Goal: Find contact information: Find contact information

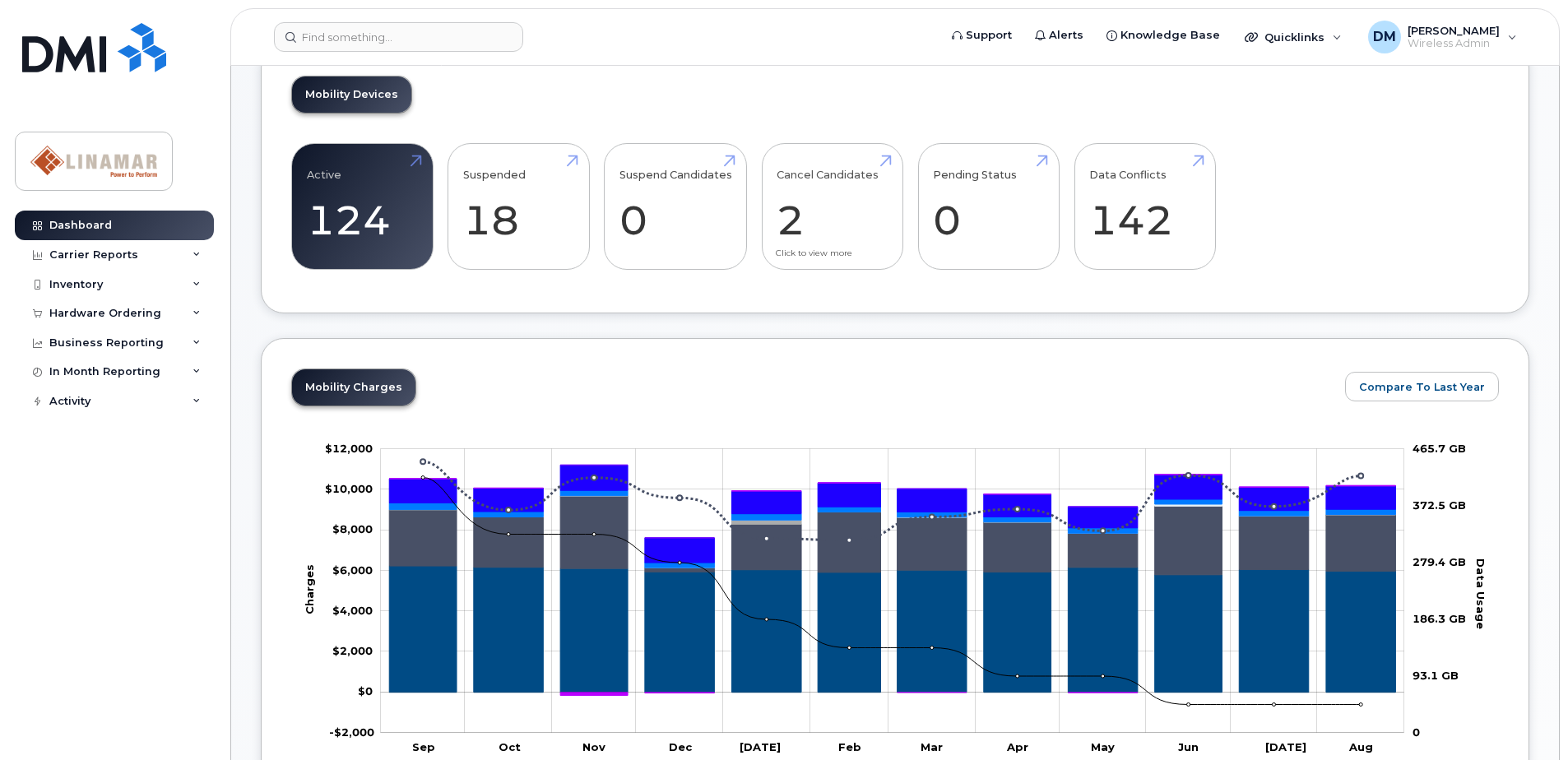
scroll to position [165, 0]
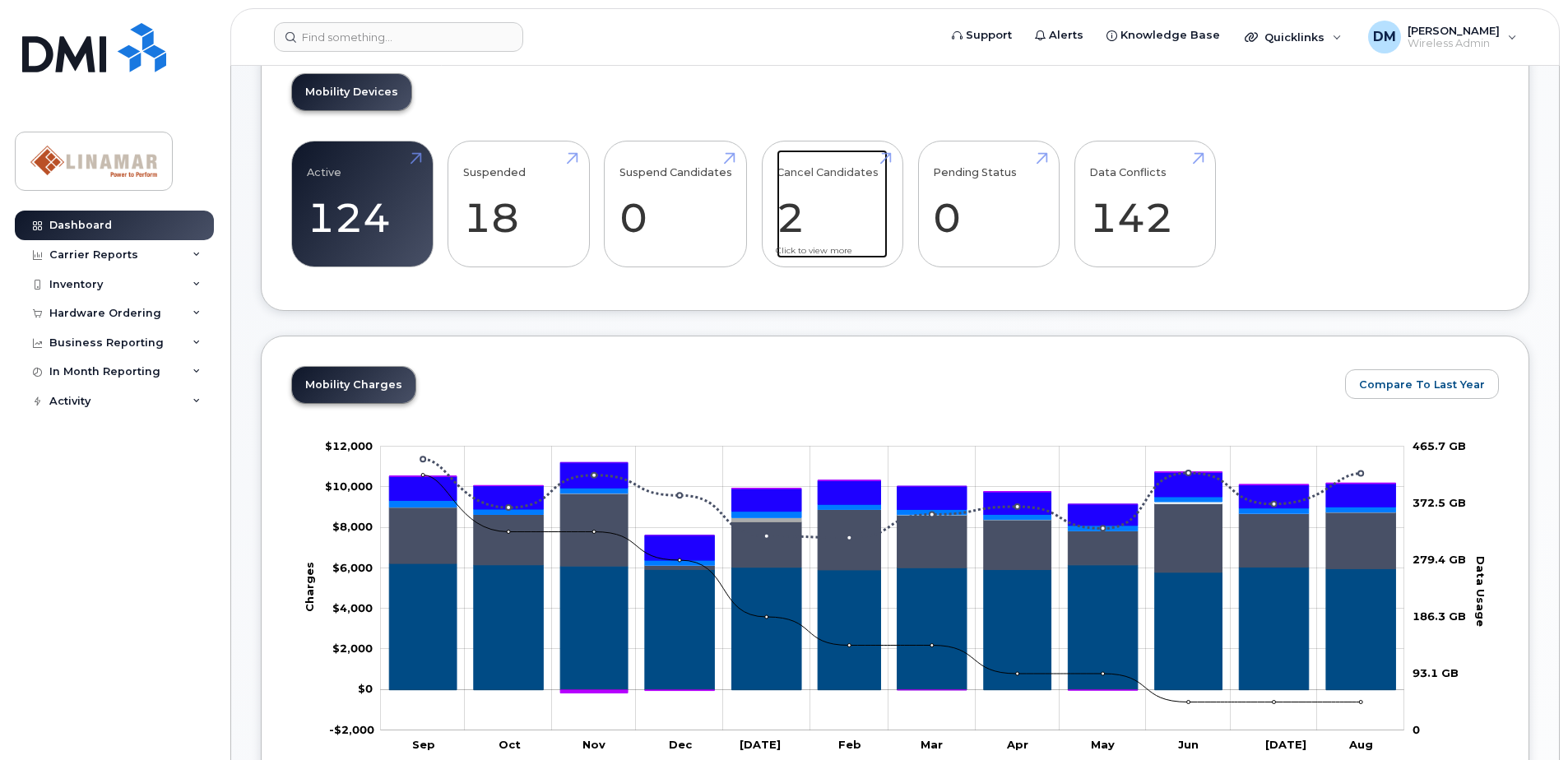
click at [813, 176] on link "Cancel Candidates 2" at bounding box center [832, 204] width 111 height 109
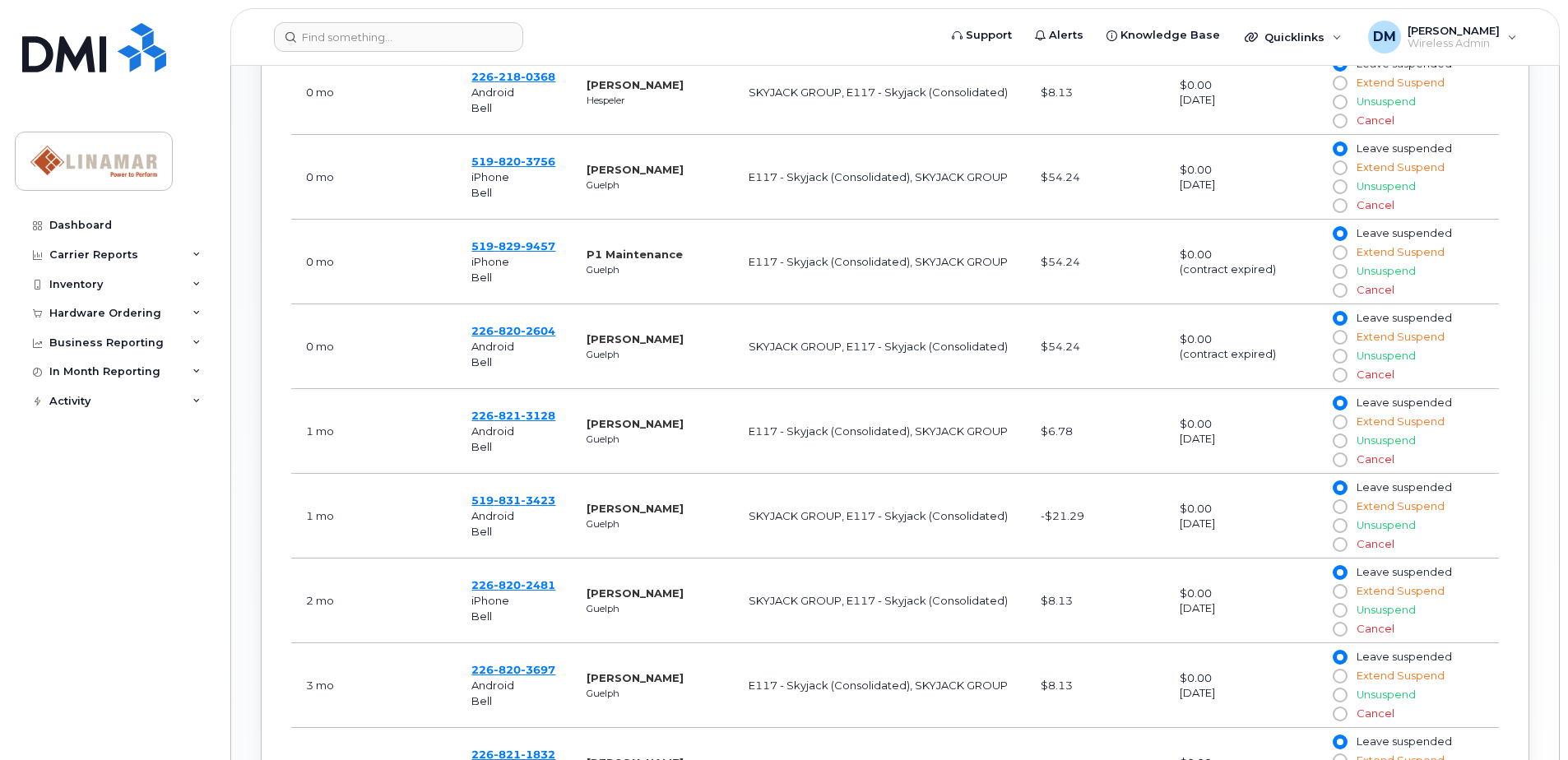
scroll to position [822, 0]
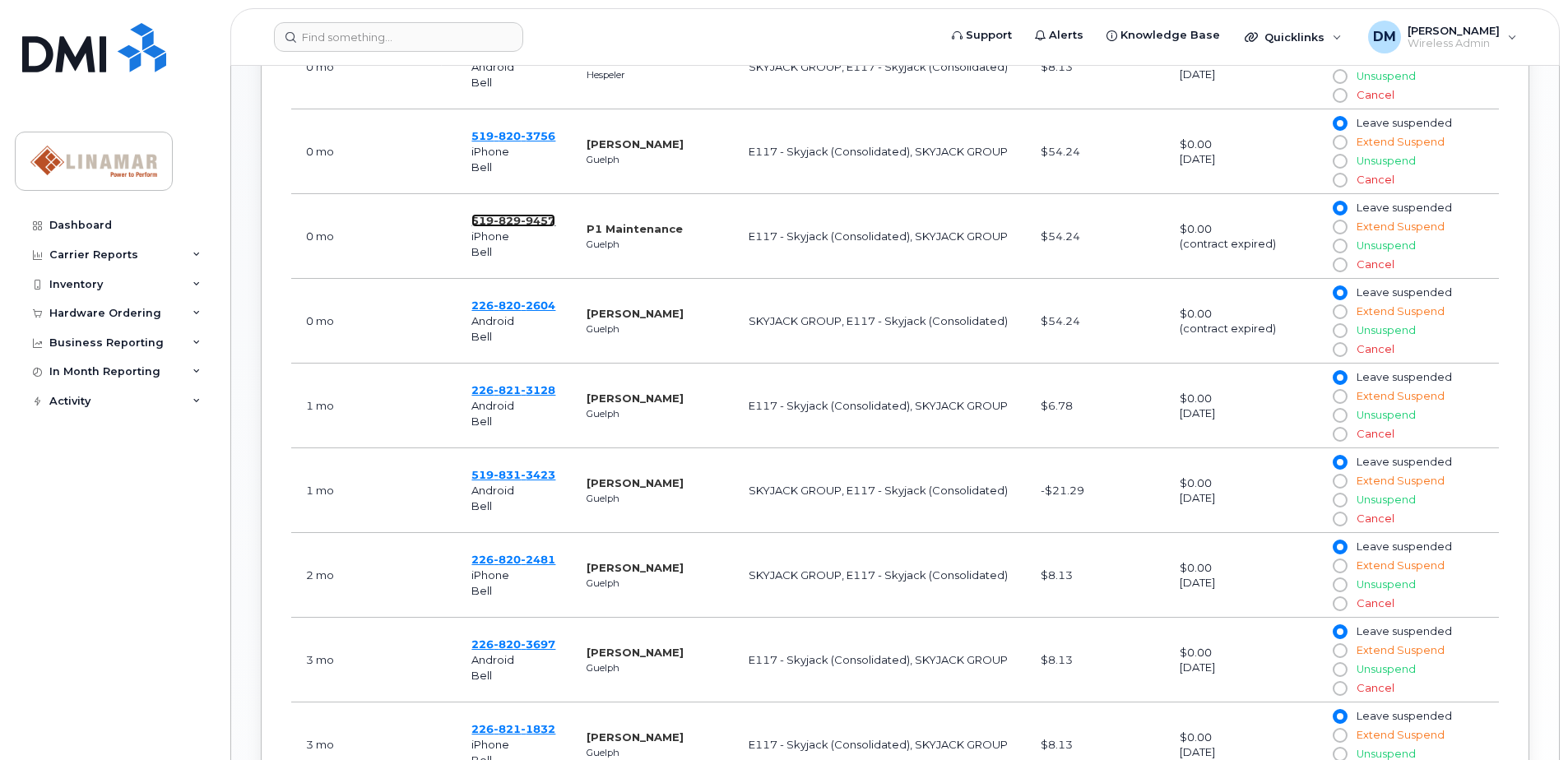
click at [516, 214] on span "829" at bounding box center [507, 220] width 27 height 14
click at [84, 284] on div "Inventory" at bounding box center [76, 284] width 53 height 14
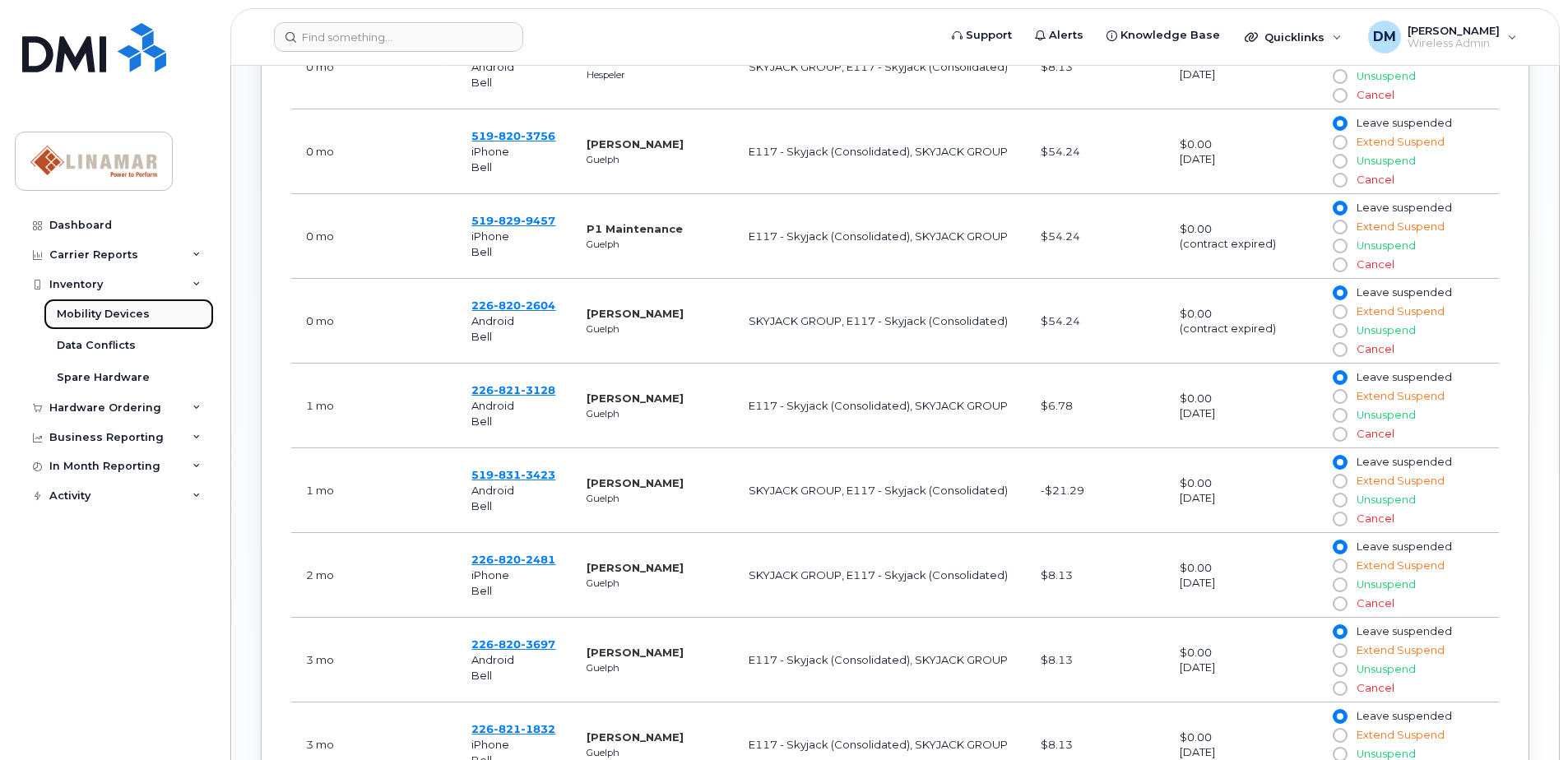
click at [81, 319] on div "Mobility Devices" at bounding box center [103, 314] width 93 height 14
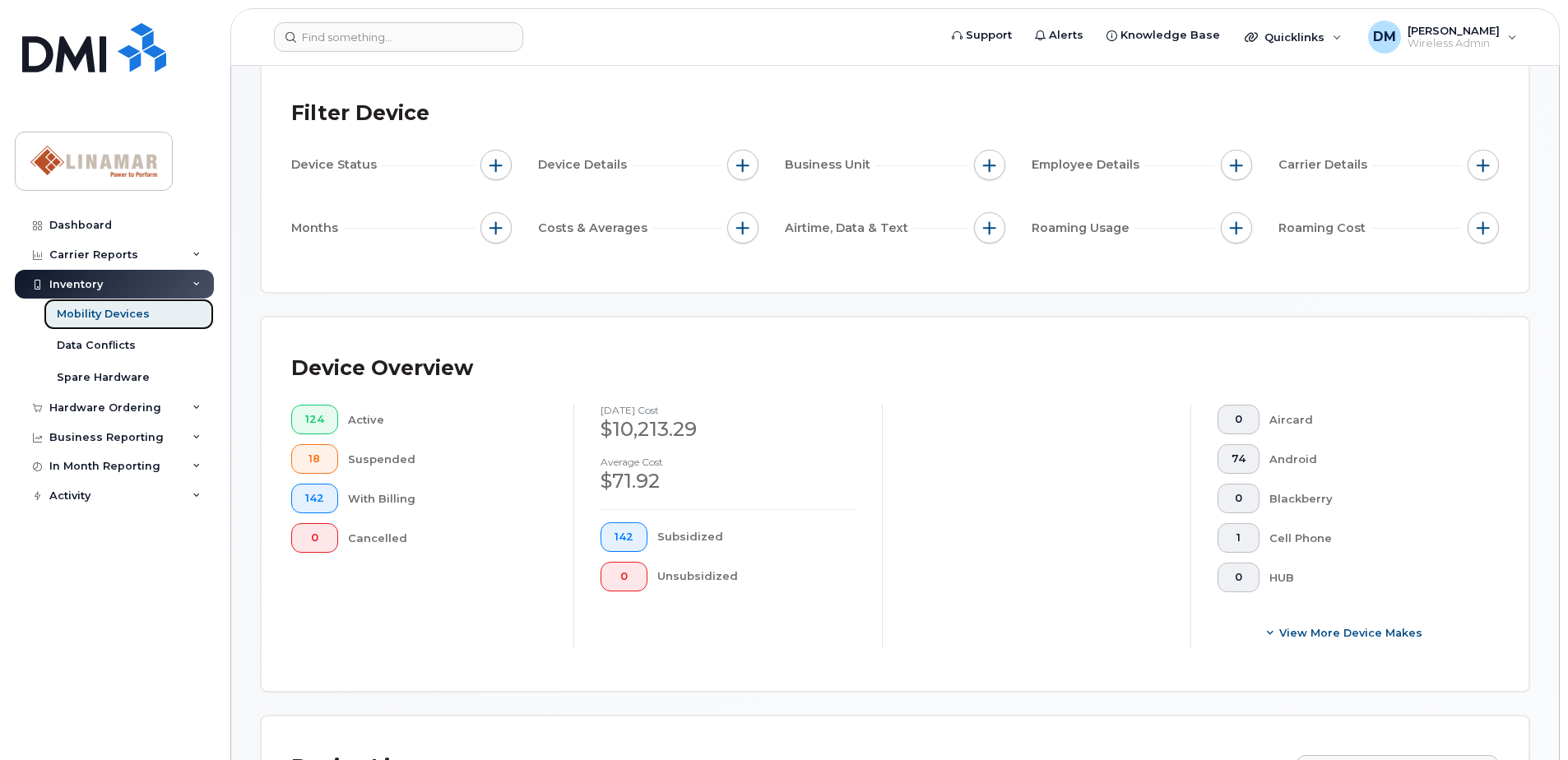
scroll to position [329, 0]
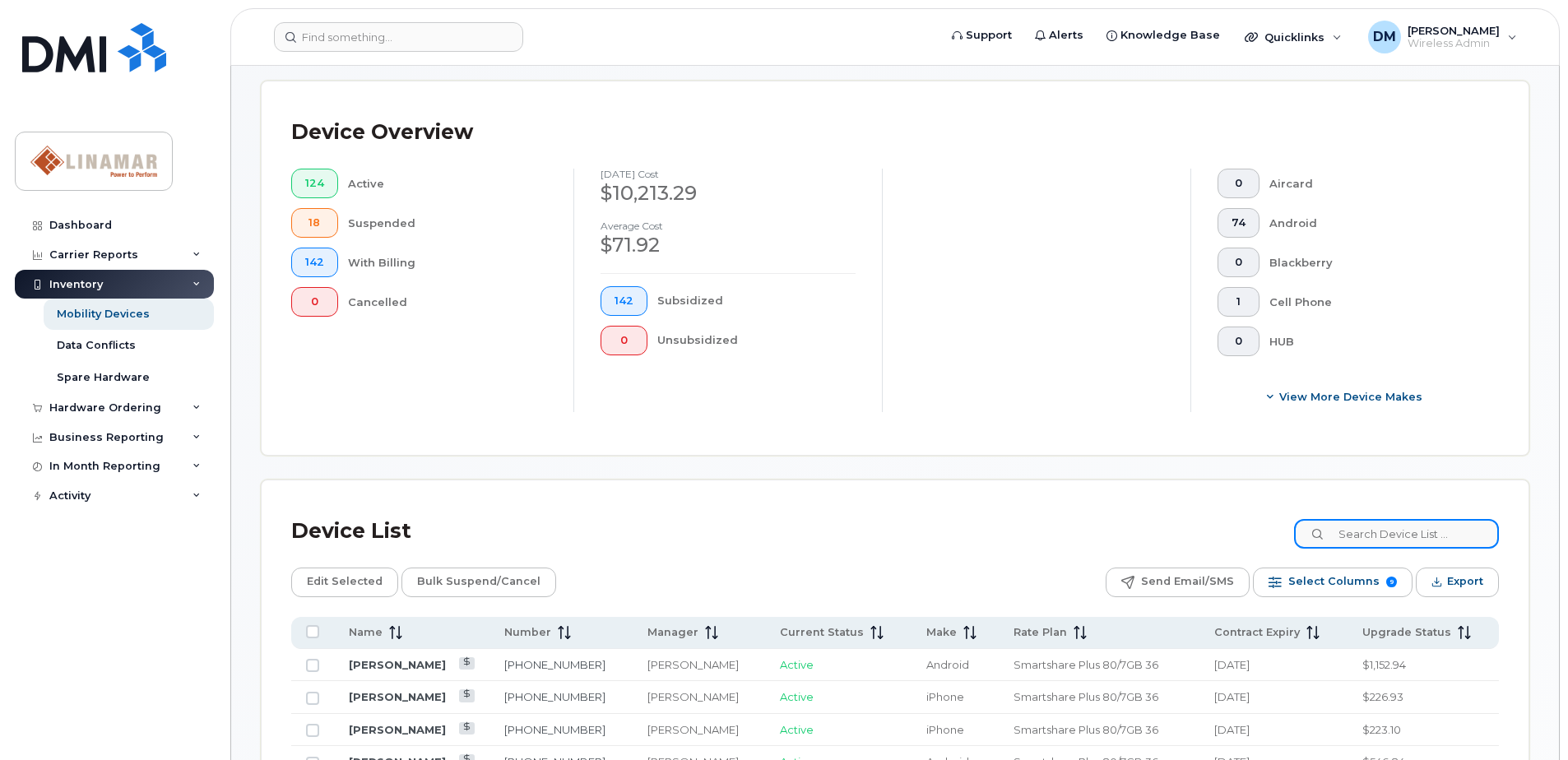
click at [1421, 528] on input at bounding box center [1397, 533] width 205 height 30
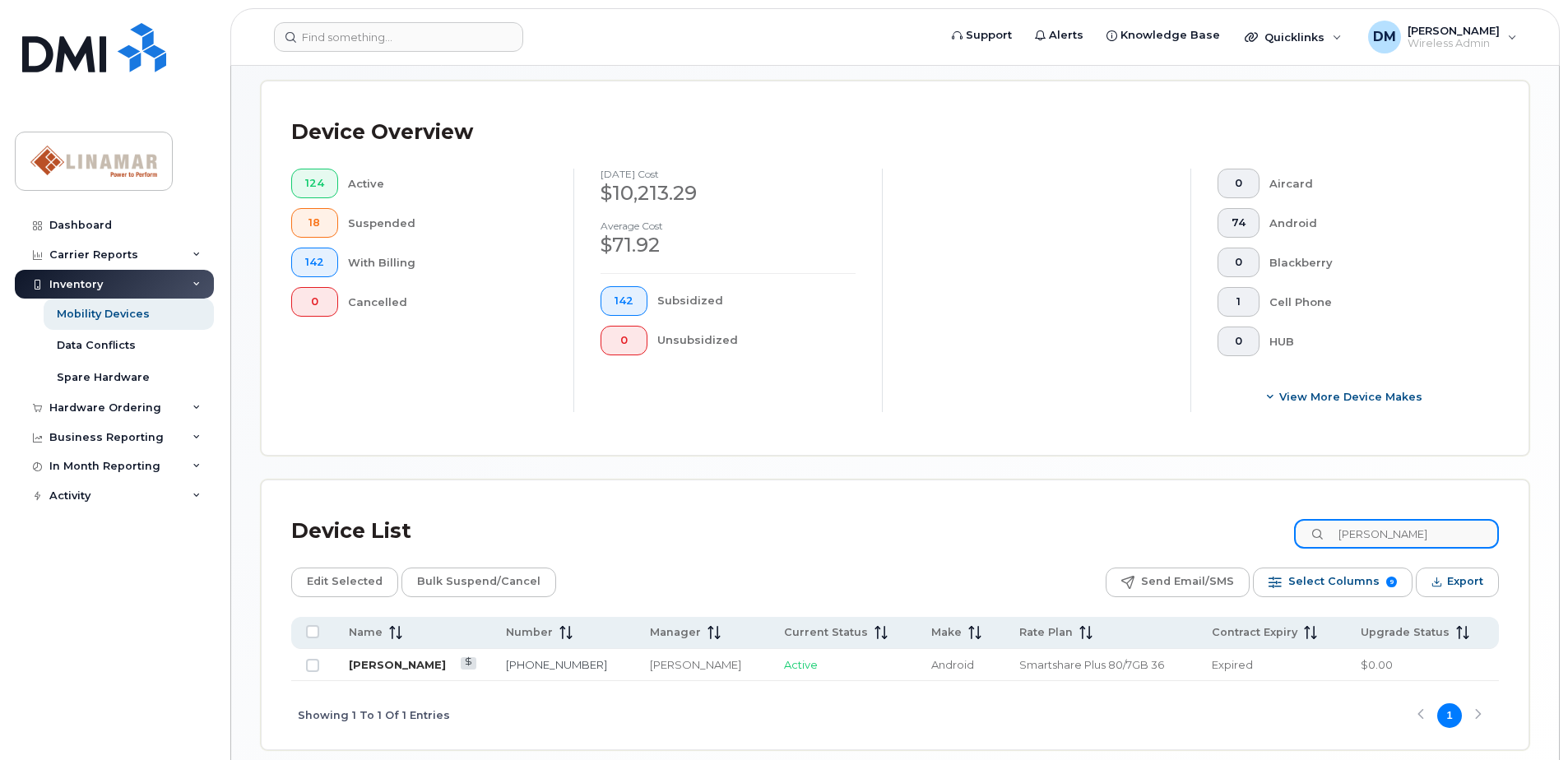
type input "leis"
click at [411, 662] on link "Cassandra Leis" at bounding box center [397, 664] width 97 height 14
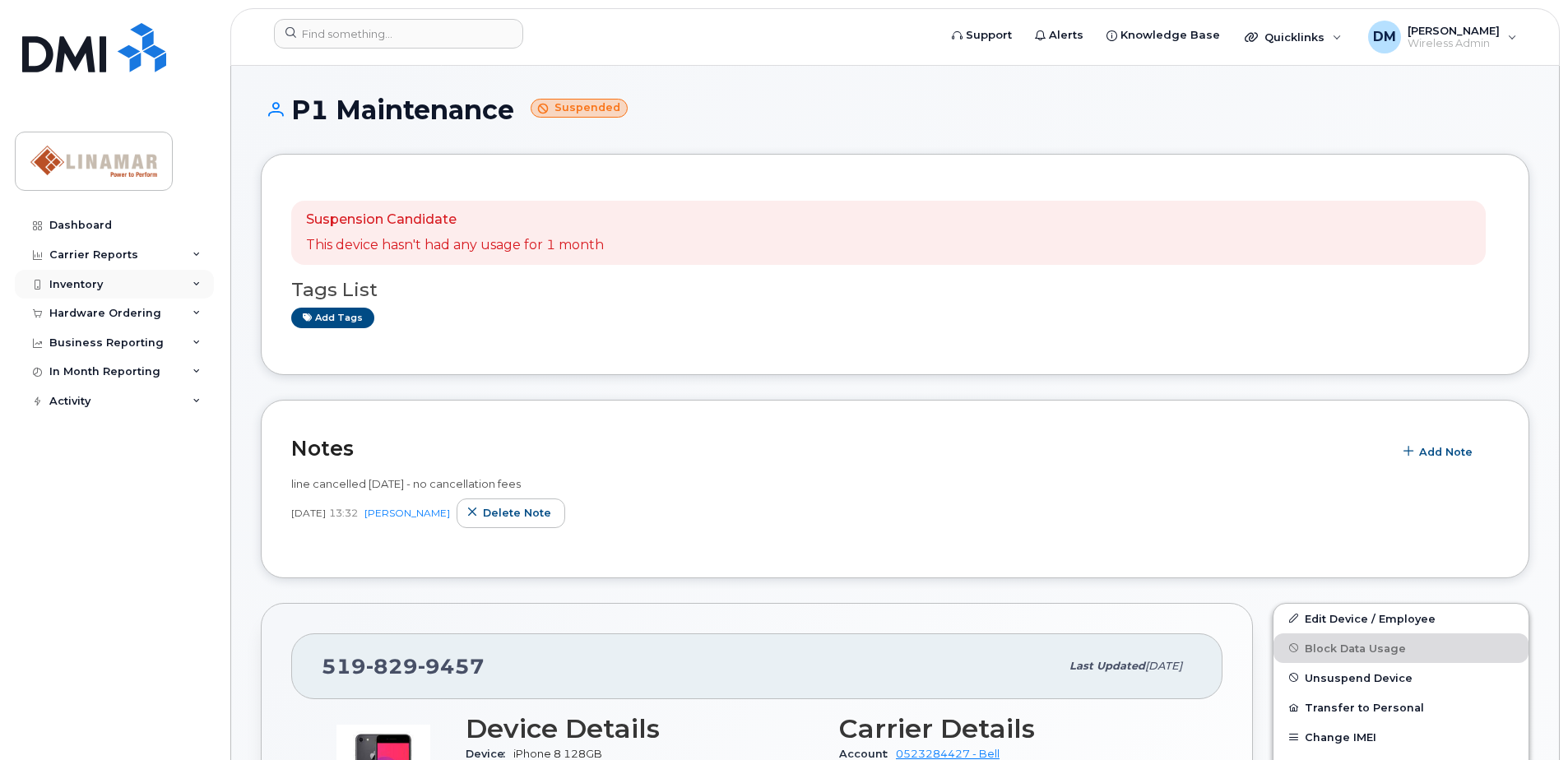
click at [71, 279] on div "Inventory" at bounding box center [76, 284] width 53 height 14
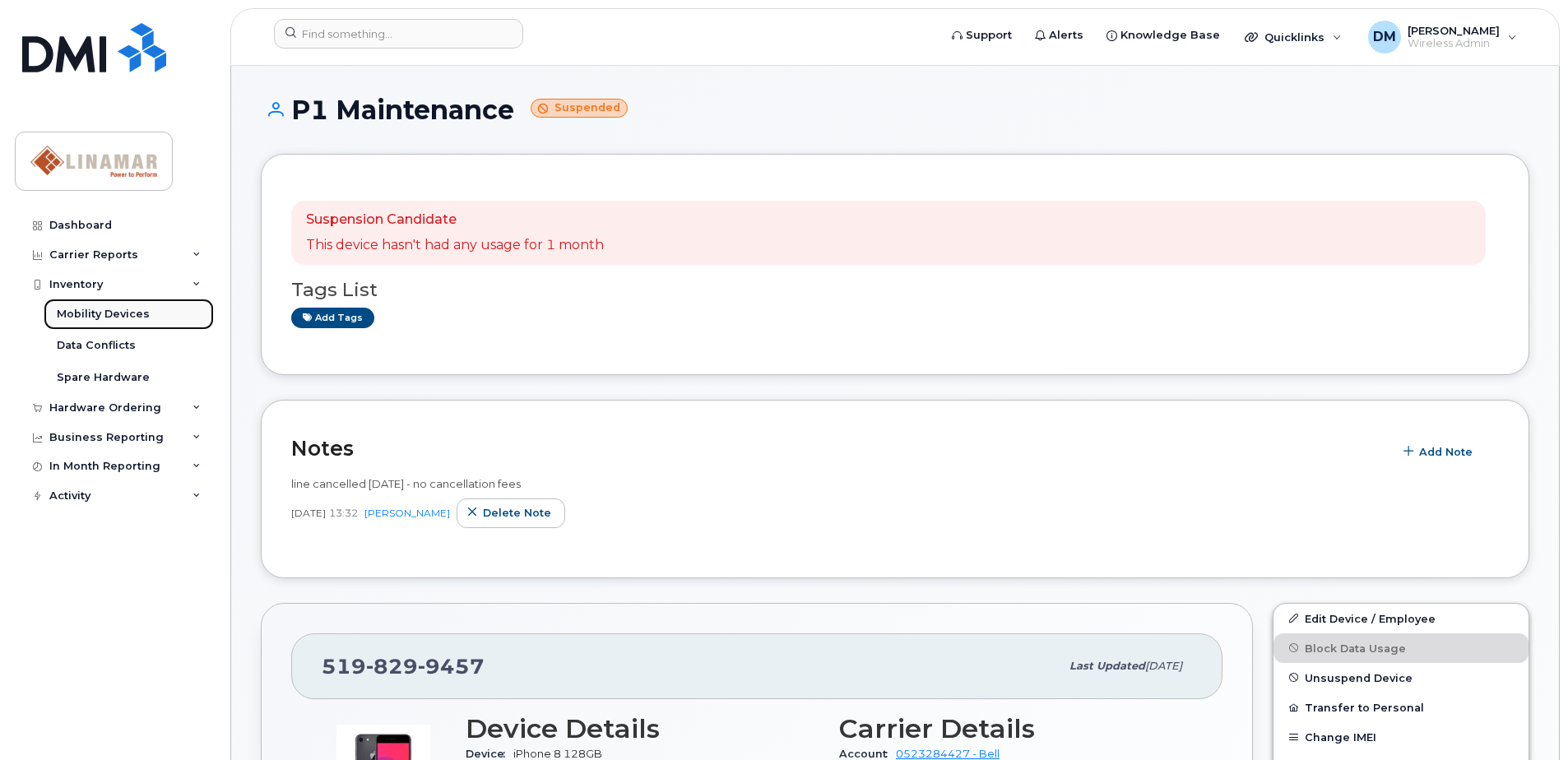
drag, startPoint x: 70, startPoint y: 316, endPoint x: 192, endPoint y: 315, distance: 122.0
click at [70, 316] on div "Mobility Devices" at bounding box center [103, 314] width 93 height 14
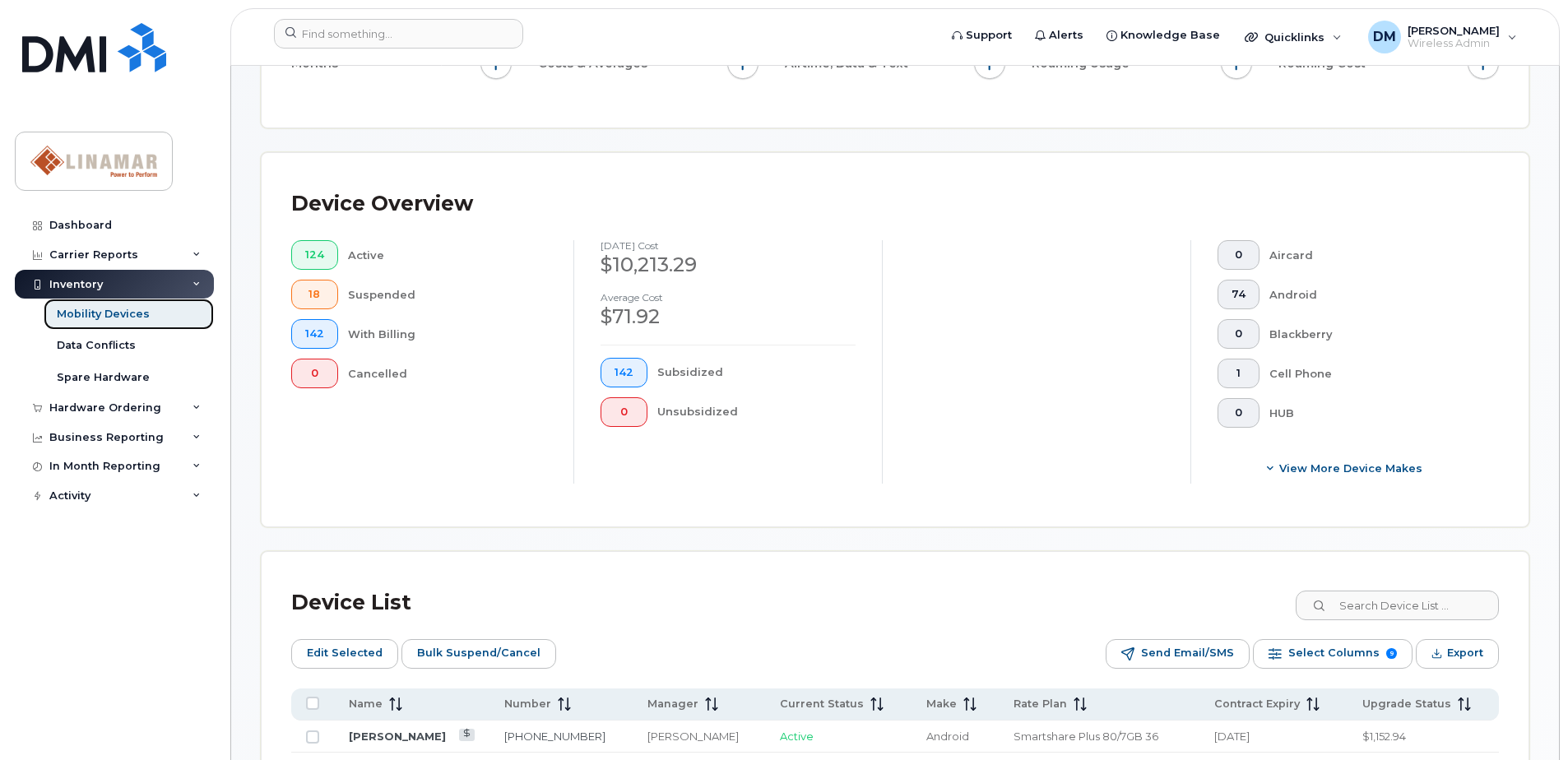
scroll to position [493, 0]
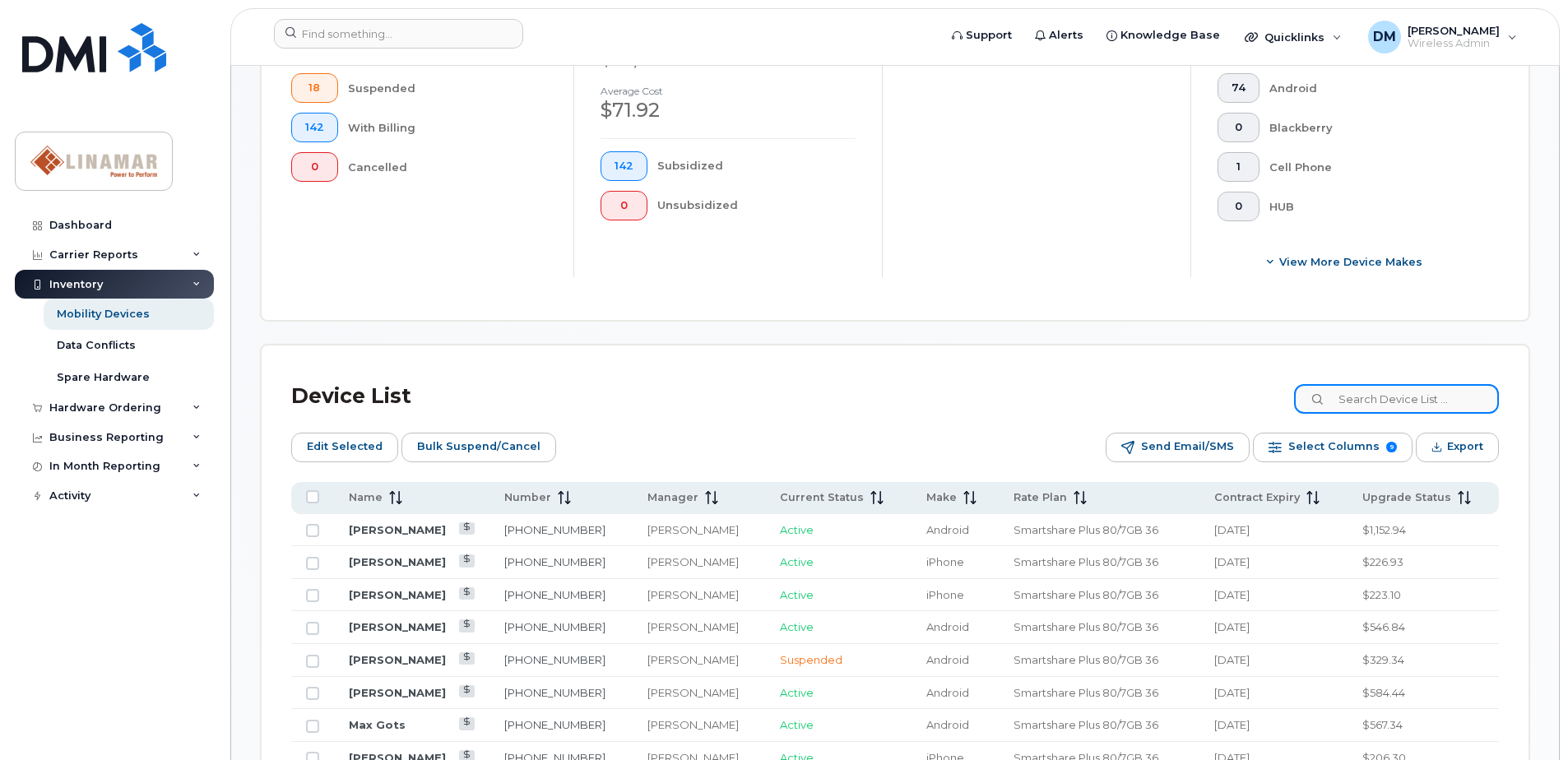
click at [1409, 400] on input at bounding box center [1397, 398] width 205 height 30
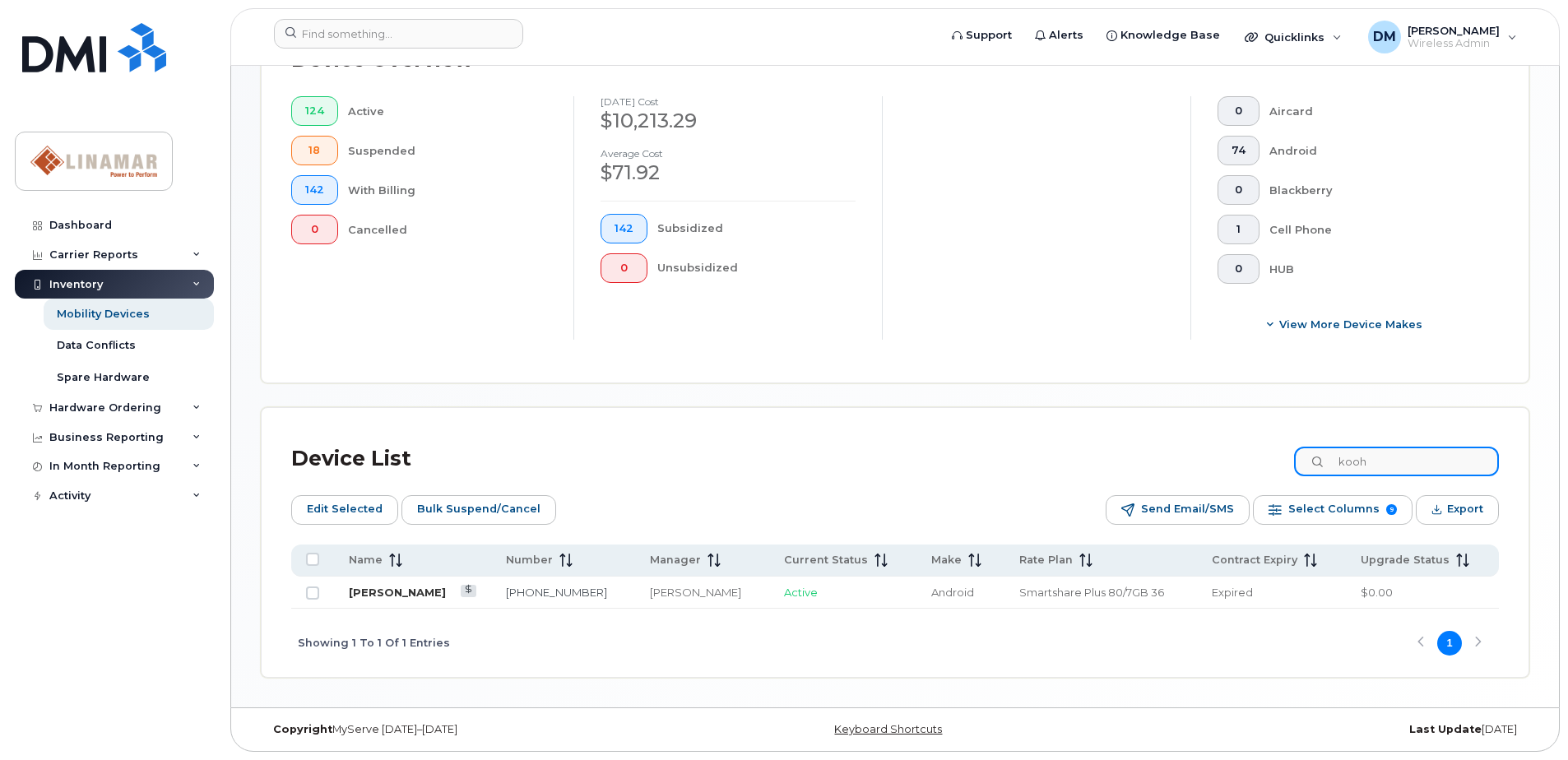
type input "kooh"
click at [395, 590] on link "Maxwell Kooh" at bounding box center [397, 592] width 97 height 14
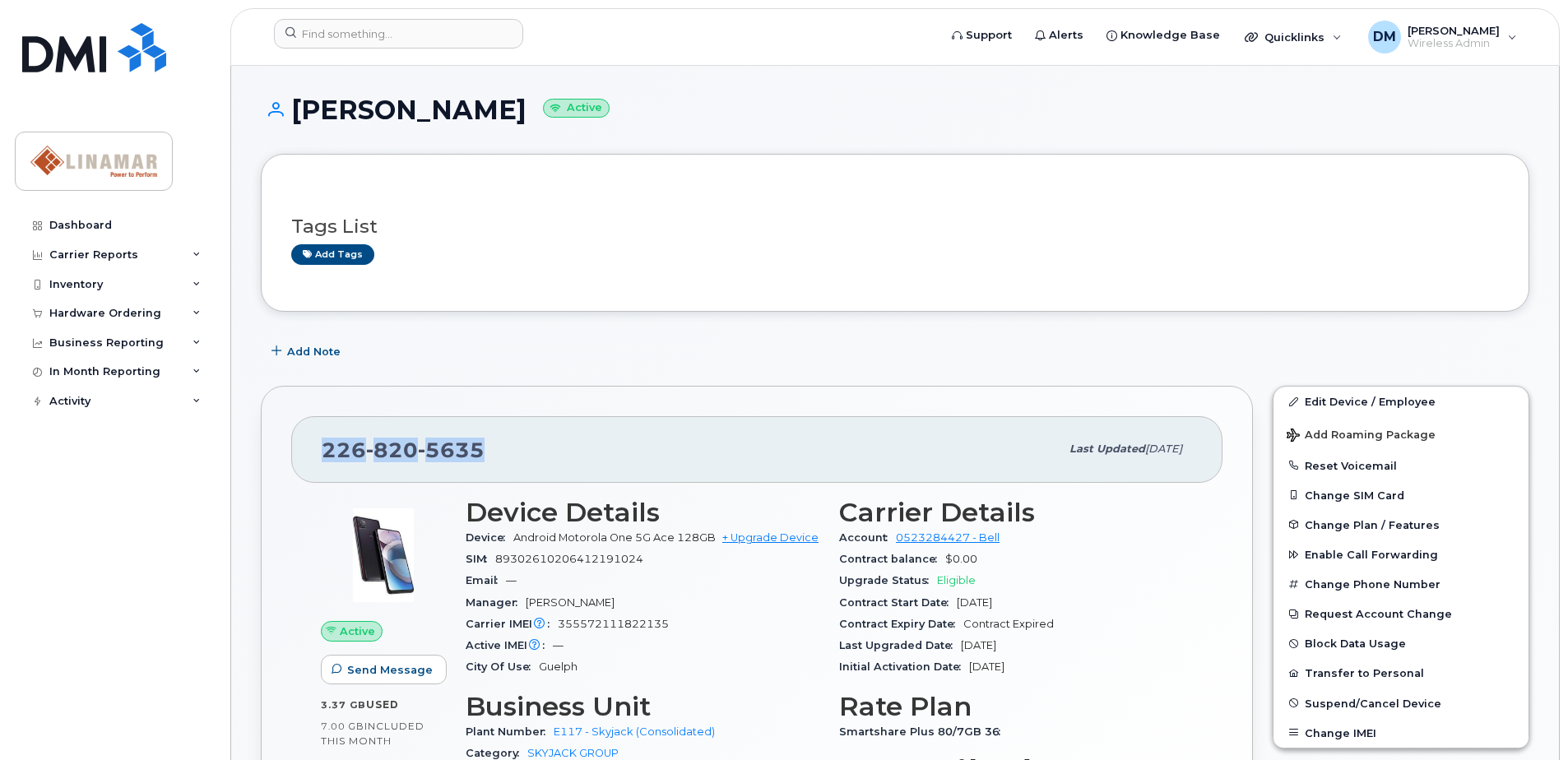
drag, startPoint x: 500, startPoint y: 452, endPoint x: 320, endPoint y: 456, distance: 180.0
click at [320, 456] on div "226 820 5635 Last updated Sep 18, 2024" at bounding box center [757, 449] width 932 height 66
copy span "226 820 5635"
drag, startPoint x: 500, startPoint y: 448, endPoint x: 320, endPoint y: 454, distance: 180.1
click at [320, 454] on div "[PHONE_NUMBER] Last updated [DATE]" at bounding box center [757, 449] width 932 height 66
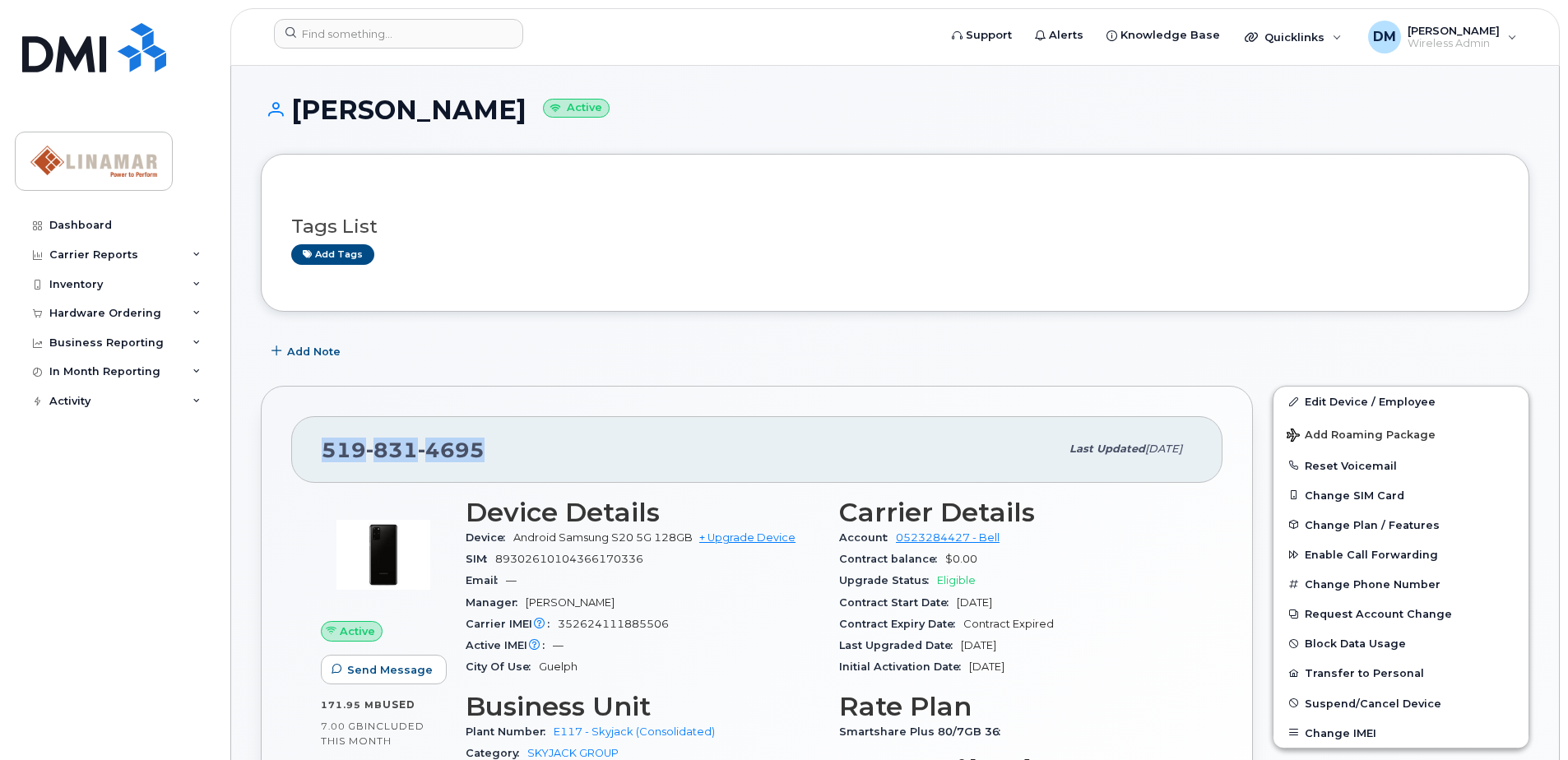
drag, startPoint x: 320, startPoint y: 454, endPoint x: 334, endPoint y: 454, distance: 14.0
copy span "[PHONE_NUMBER]"
click at [565, 357] on div "Add Note" at bounding box center [894, 351] width 1268 height 30
drag, startPoint x: 320, startPoint y: 447, endPoint x: 480, endPoint y: 449, distance: 160.0
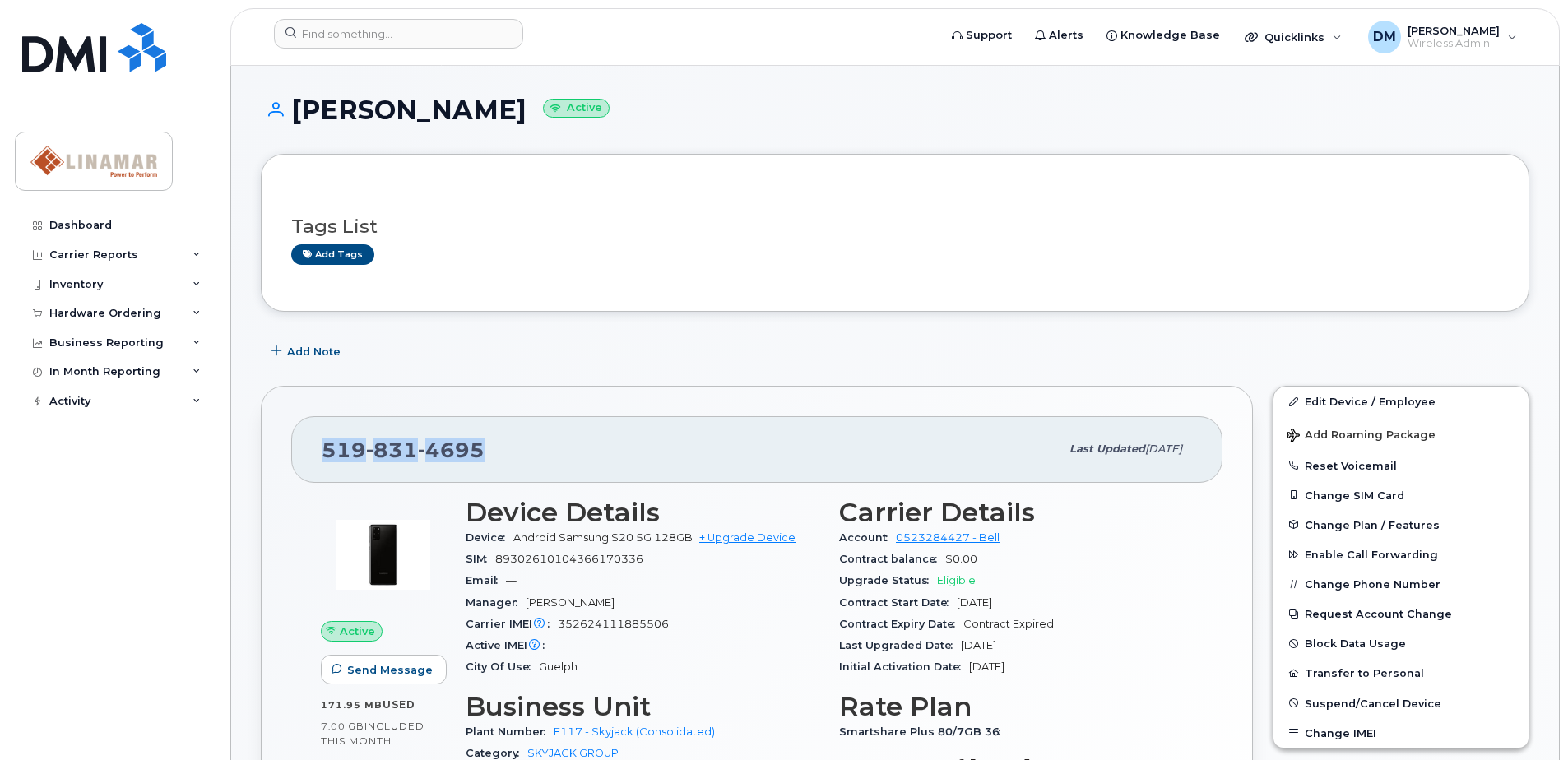
click at [480, 449] on div "[PHONE_NUMBER] Last updated [DATE]" at bounding box center [757, 449] width 932 height 66
drag, startPoint x: 480, startPoint y: 449, endPoint x: 468, endPoint y: 451, distance: 12.2
copy span "519 831 4695"
click at [81, 230] on div "Dashboard" at bounding box center [81, 225] width 62 height 14
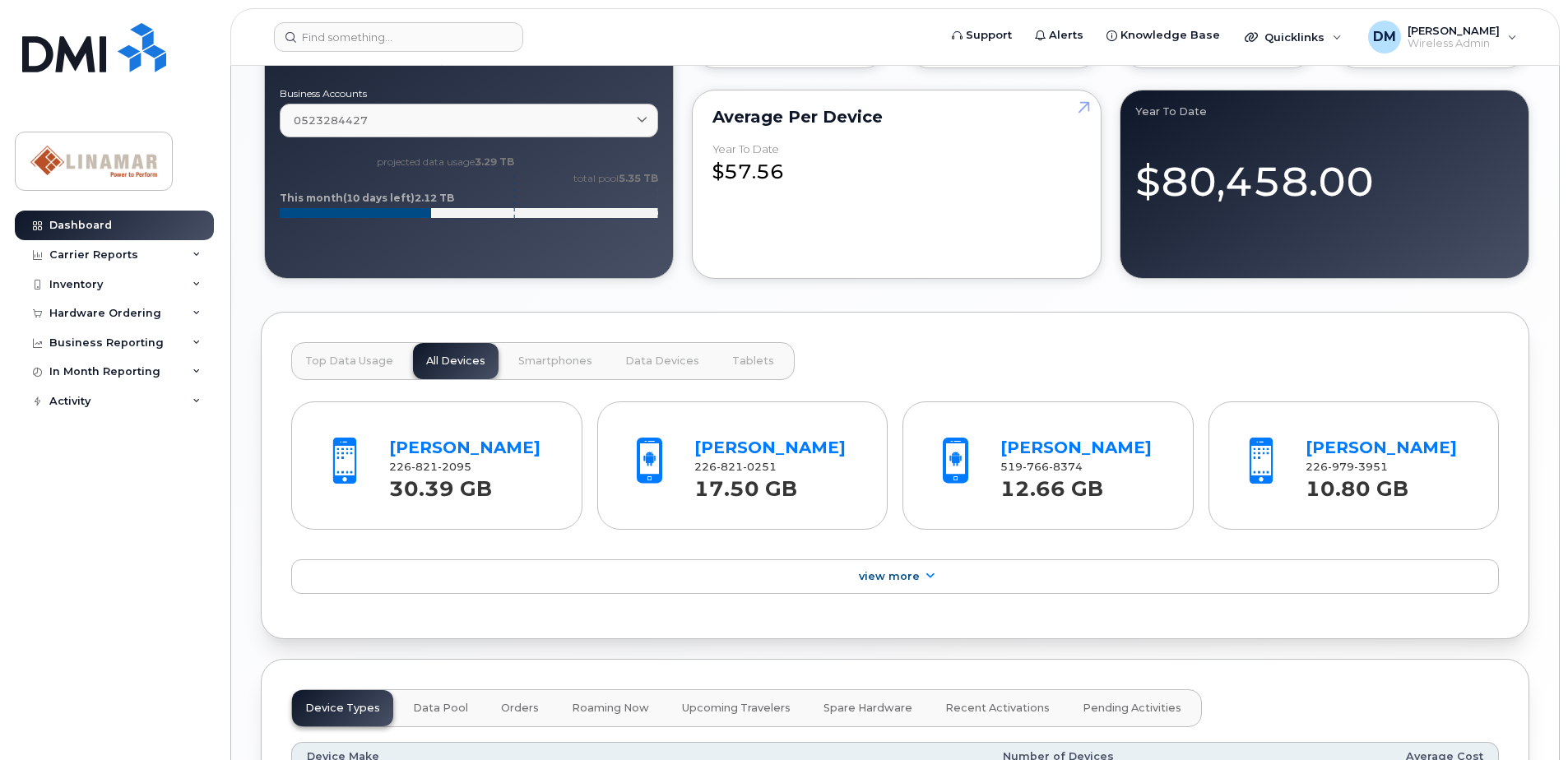
scroll to position [1178, 0]
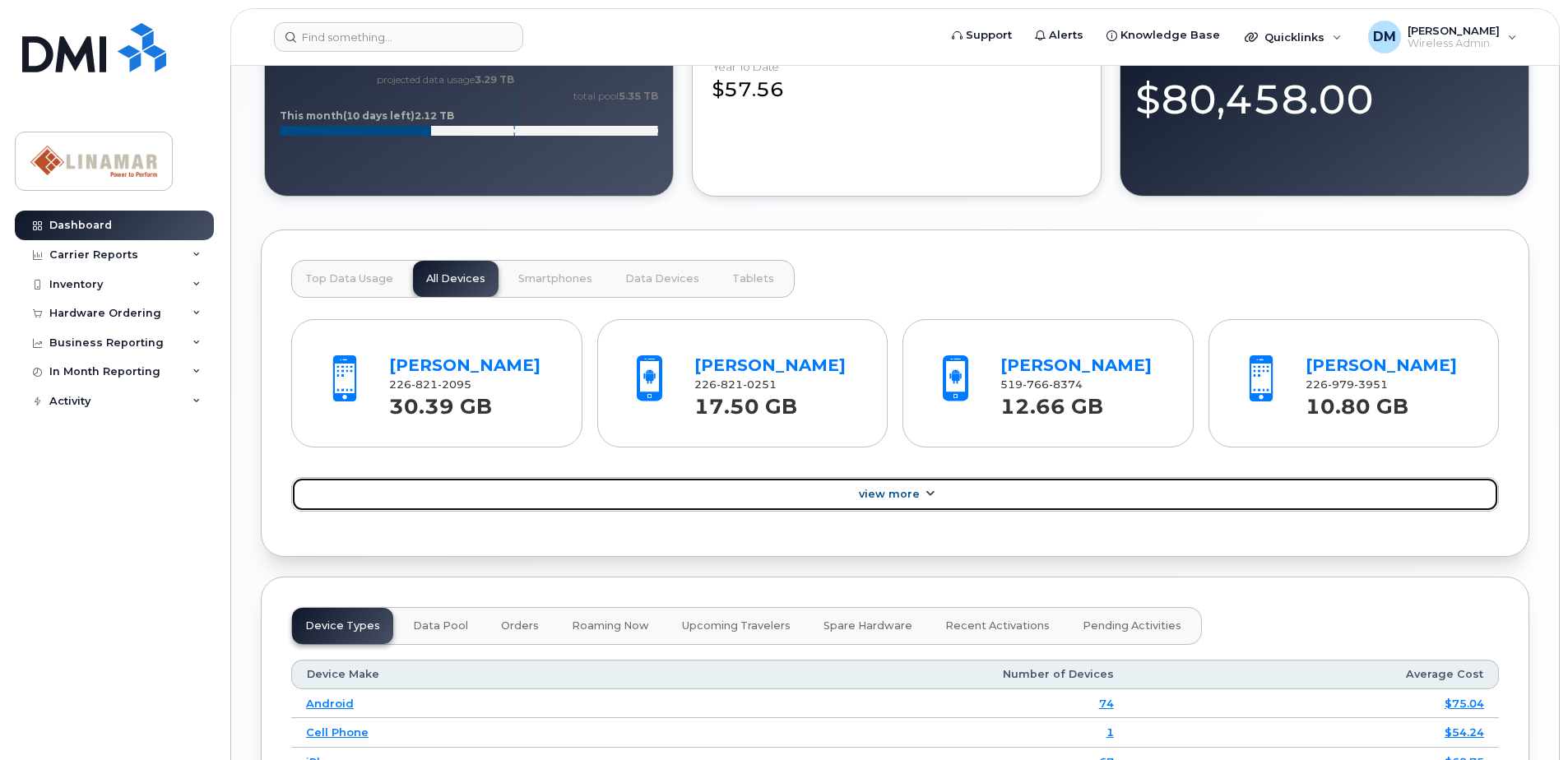
click at [889, 503] on link "View More" at bounding box center [895, 494] width 1208 height 34
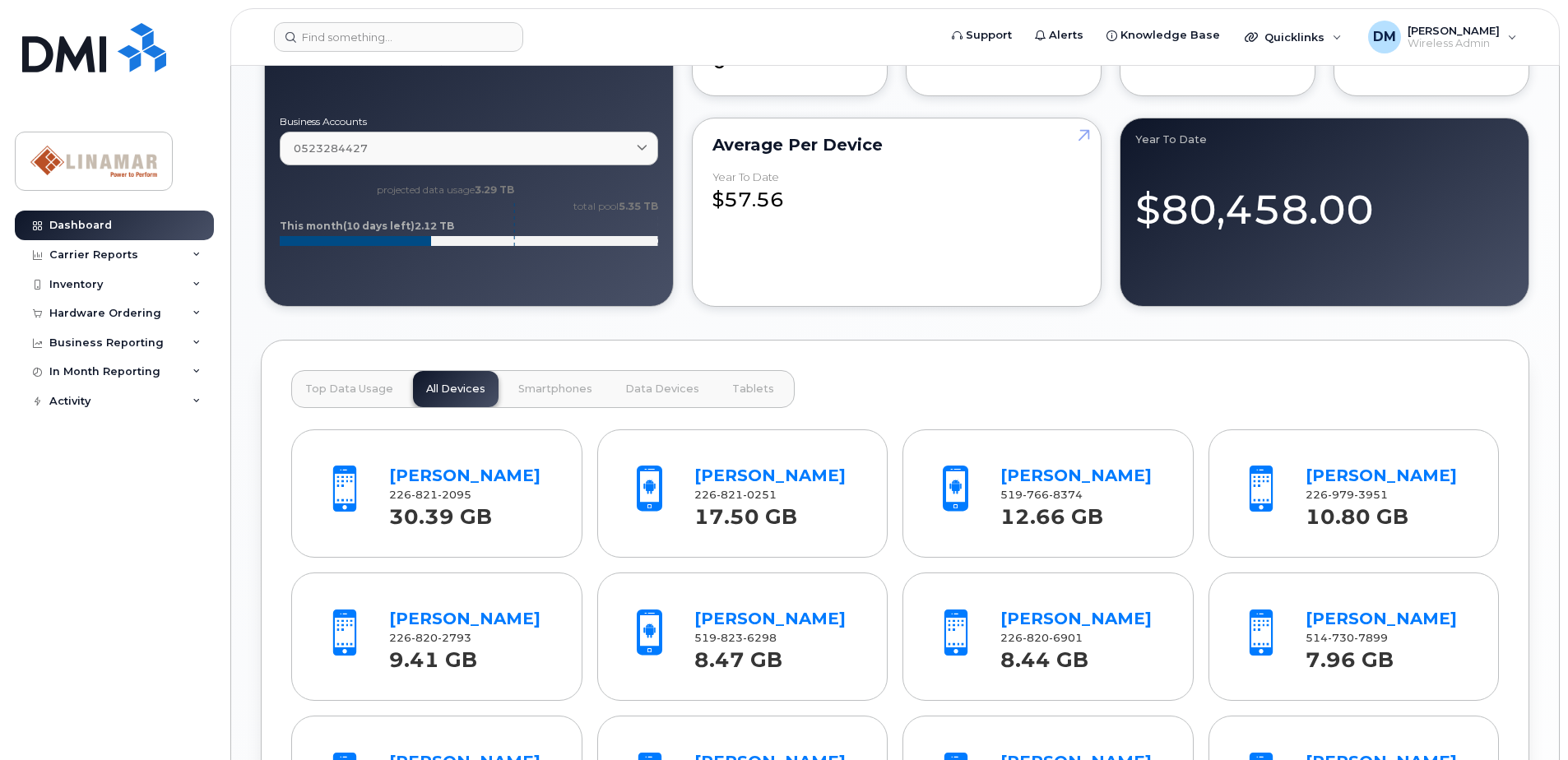
scroll to position [1233, 0]
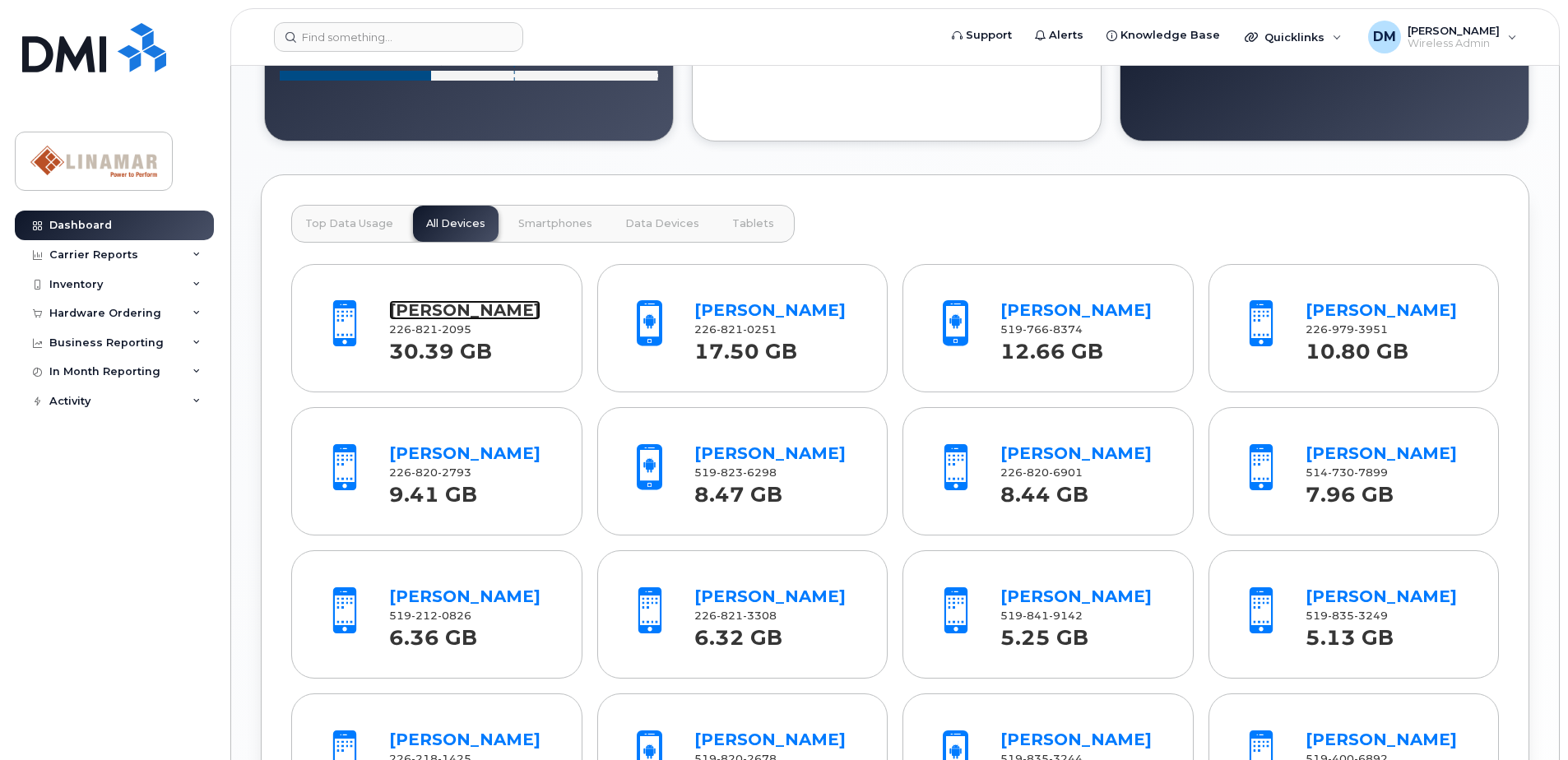
click at [430, 314] on link "[PERSON_NAME]" at bounding box center [464, 310] width 151 height 20
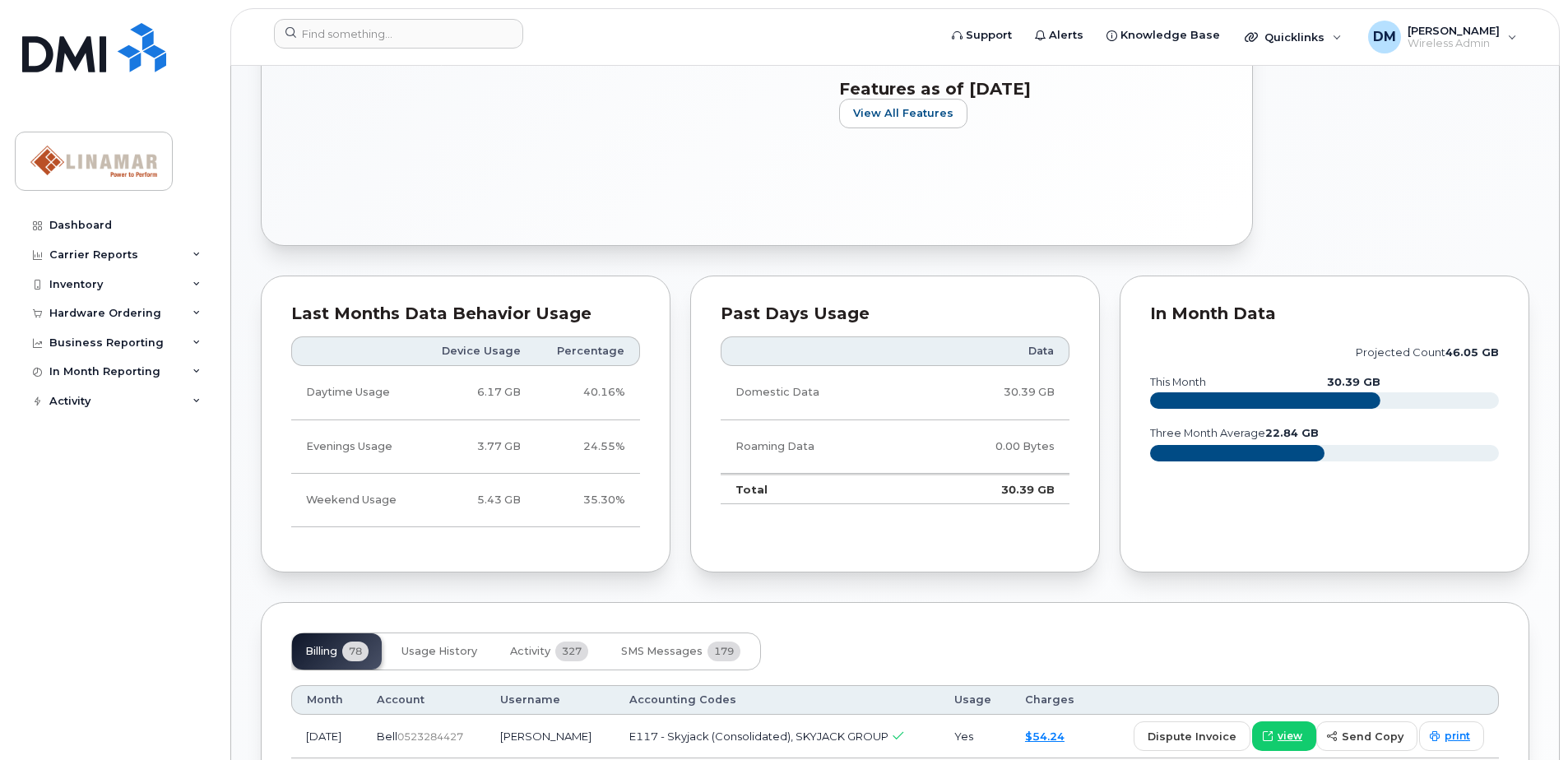
scroll to position [740, 0]
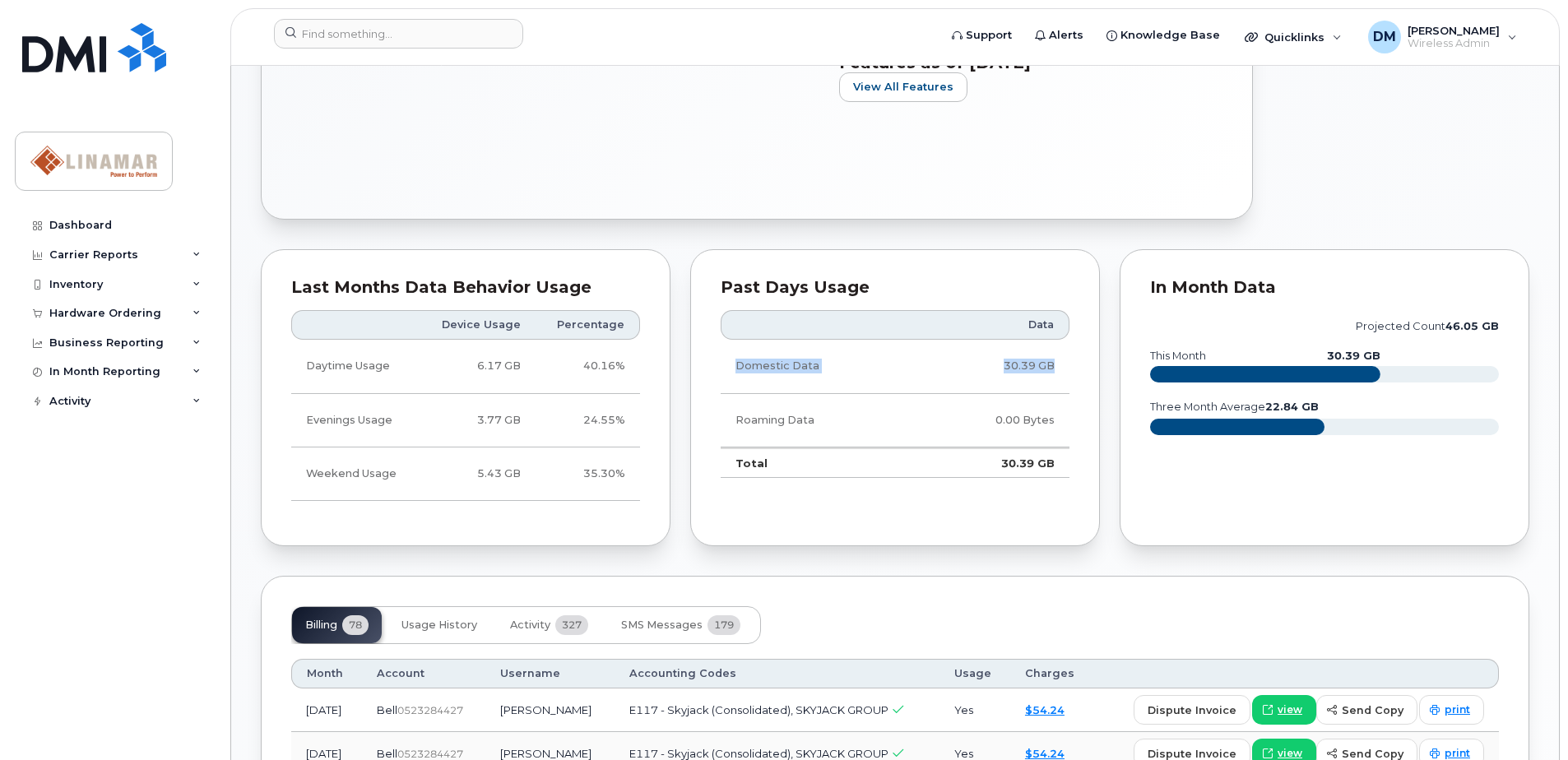
drag, startPoint x: 1055, startPoint y: 365, endPoint x: 736, endPoint y: 369, distance: 319.0
click at [736, 369] on tr "Domestic Data 30.39 GB" at bounding box center [894, 366] width 349 height 53
drag, startPoint x: 736, startPoint y: 369, endPoint x: 761, endPoint y: 370, distance: 25.0
click at [761, 370] on td "Domestic Data" at bounding box center [818, 366] width 196 height 53
drag, startPoint x: 1059, startPoint y: 366, endPoint x: 730, endPoint y: 366, distance: 329.0
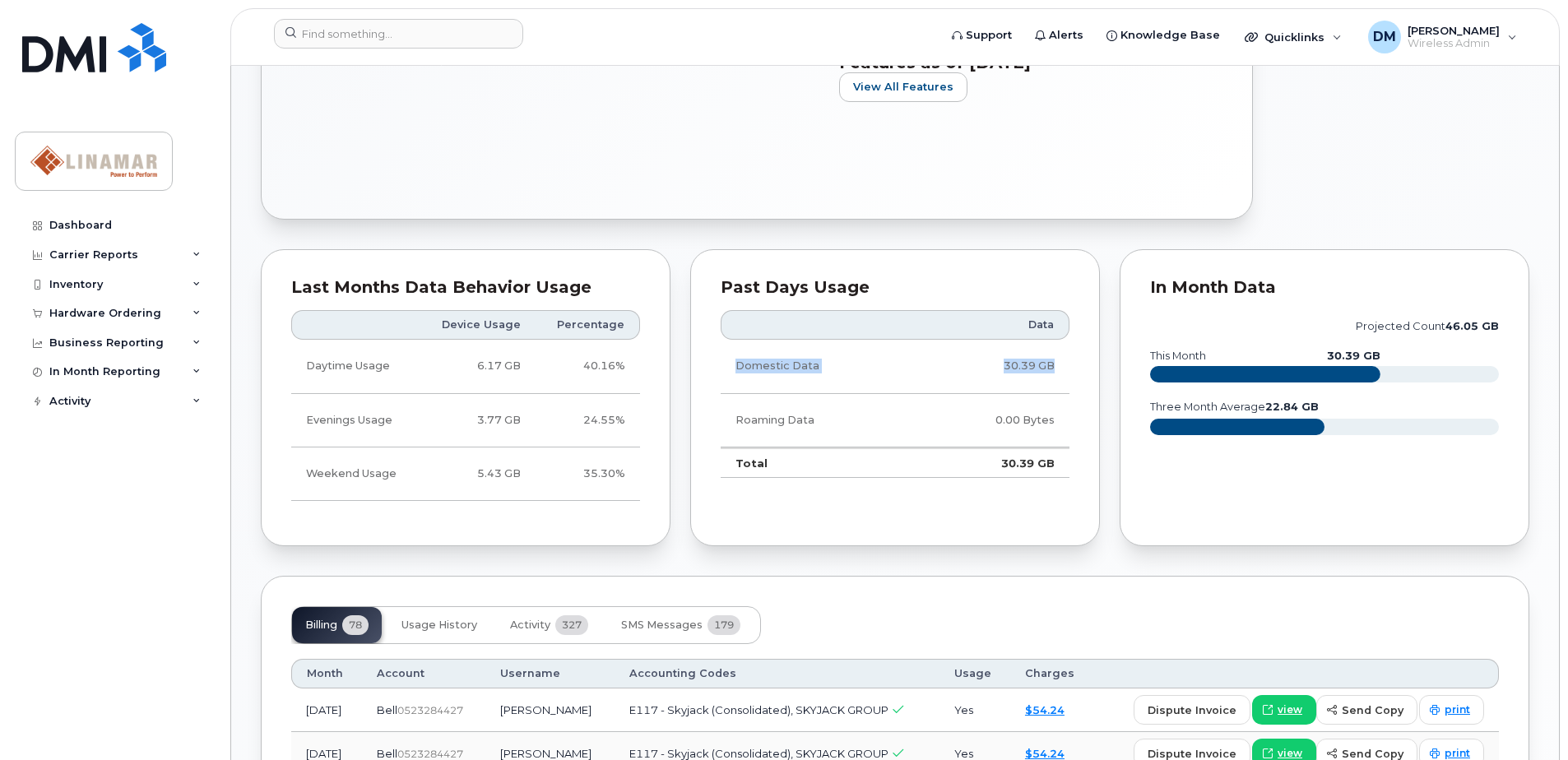
click at [730, 366] on tr "Domestic Data 30.39 GB" at bounding box center [894, 366] width 349 height 53
click at [730, 366] on td "Domestic Data" at bounding box center [818, 366] width 196 height 53
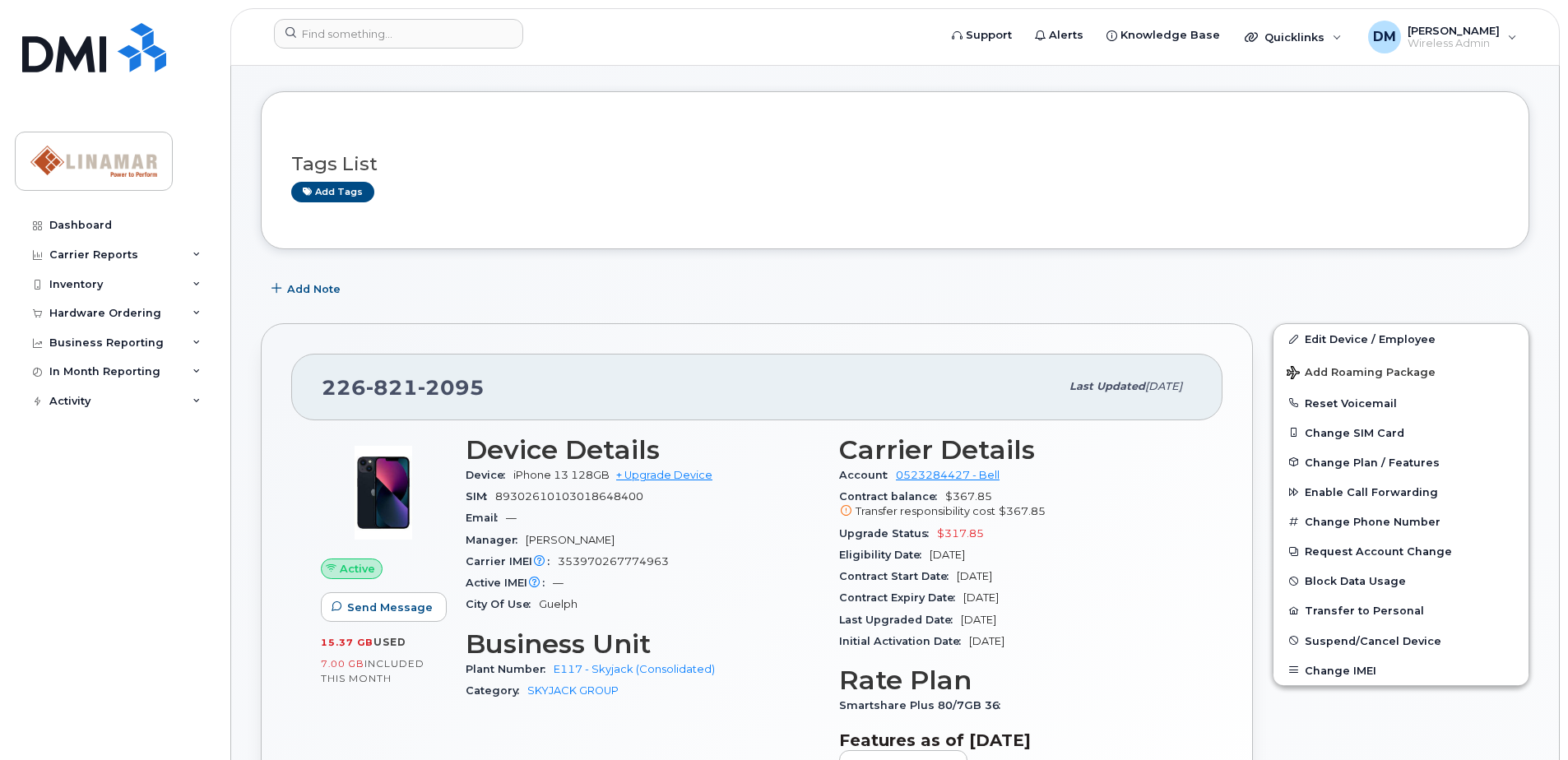
scroll to position [0, 0]
